Goal: Task Accomplishment & Management: Manage account settings

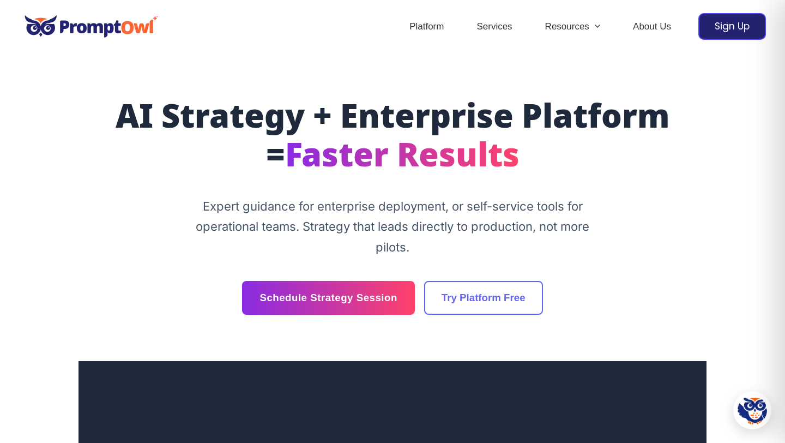
click at [730, 25] on div "Sign Up" at bounding box center [733, 26] width 68 height 27
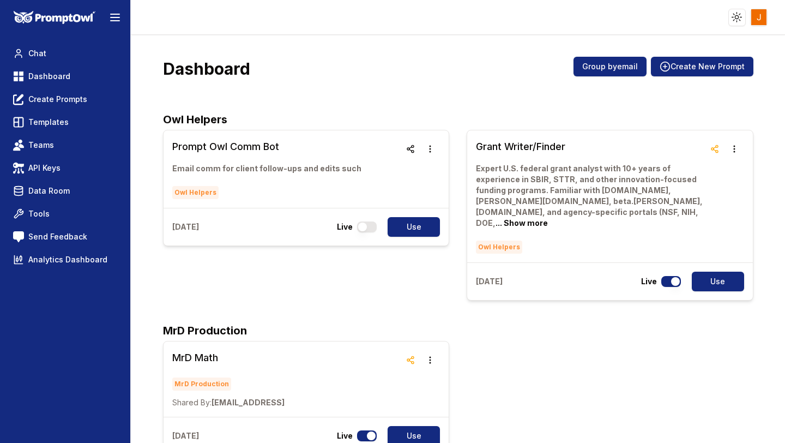
click at [759, 18] on html "Toggle theme Toggle user menu Chat Dashboard Create Prompts Templates Teams API…" at bounding box center [392, 221] width 785 height 443
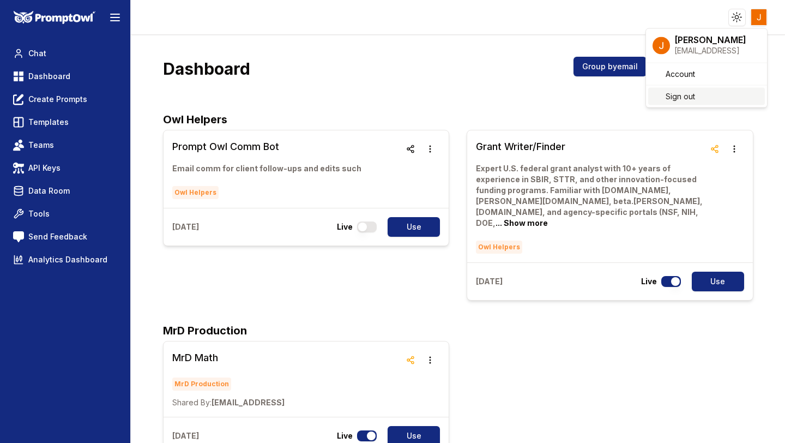
click at [696, 93] on div "Sign out" at bounding box center [707, 96] width 117 height 17
